Goal: Book appointment/travel/reservation

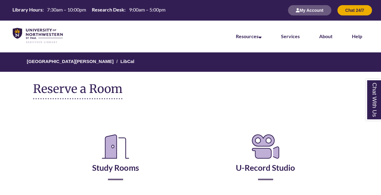
scroll to position [39, 0]
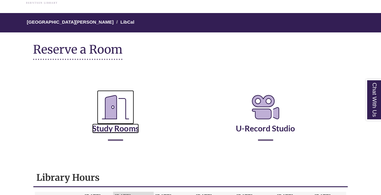
click at [126, 125] on link "Study Rooms" at bounding box center [115, 120] width 47 height 25
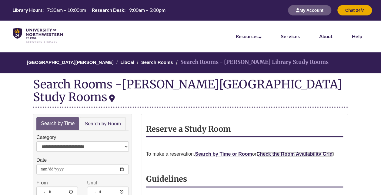
click at [276, 151] on strong "Check the Room Availability Grid." at bounding box center [295, 153] width 78 height 5
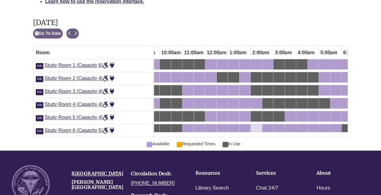
click at [259, 126] on div "2:00pm Monday, September 29, 2025 - Study Room 6 - Available" at bounding box center [256, 129] width 10 height 7
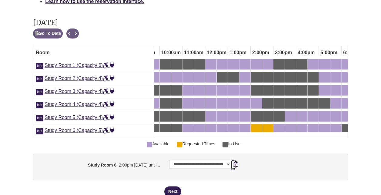
click at [234, 162] on icon "booking form" at bounding box center [234, 164] width 4 height 4
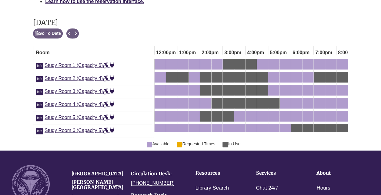
scroll to position [0, 295]
